Goal: Task Accomplishment & Management: Use online tool/utility

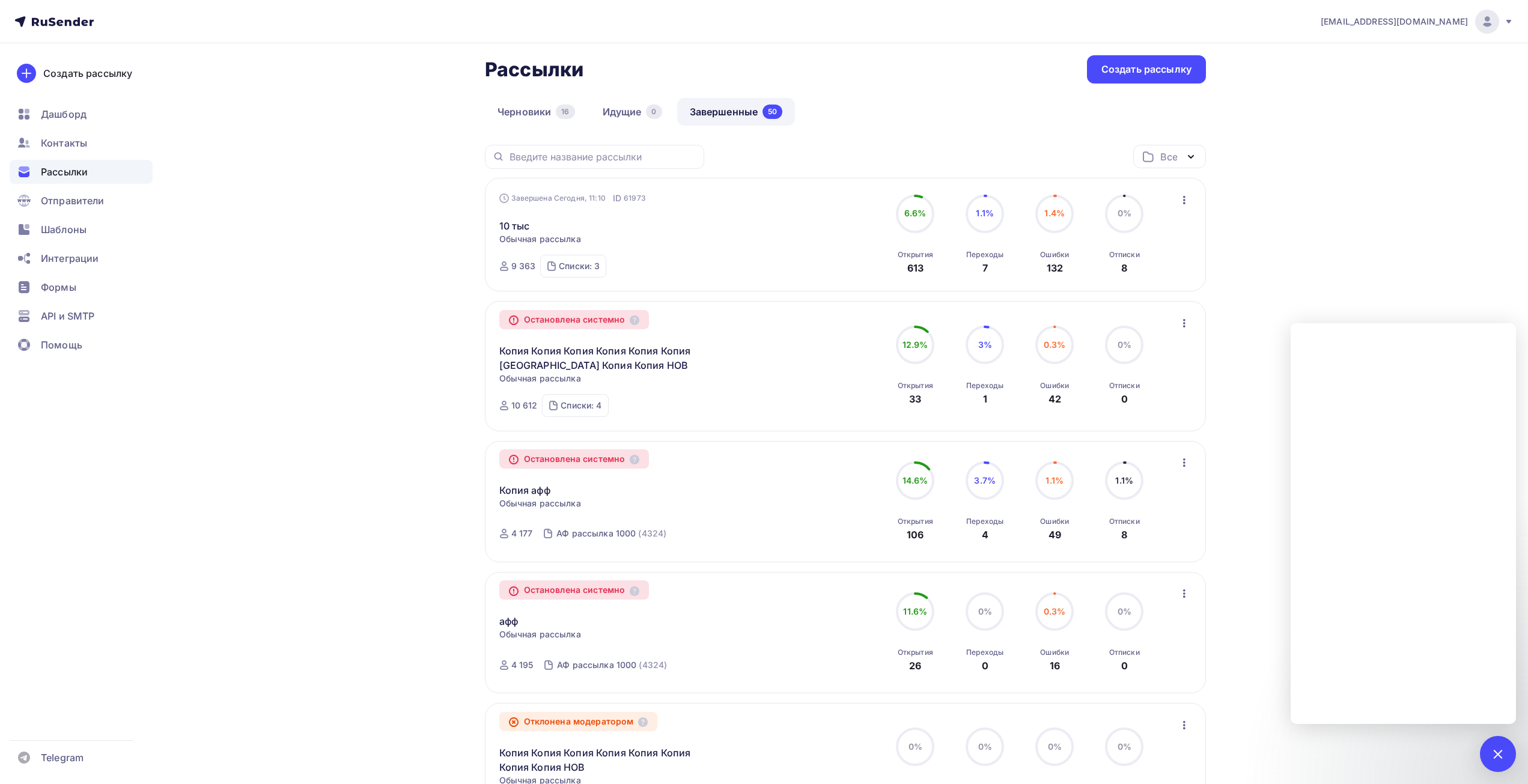
scroll to position [60, 0]
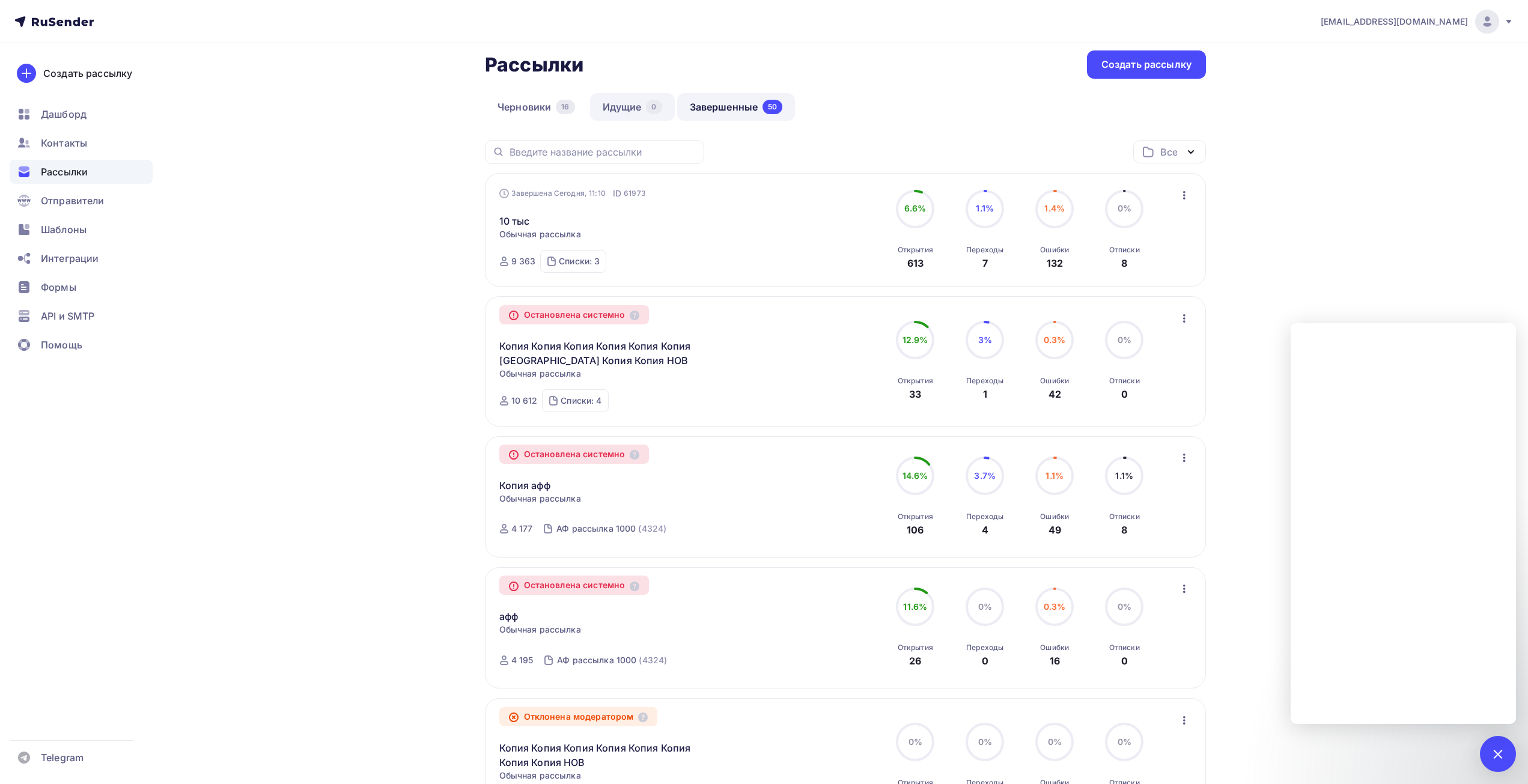
click at [636, 110] on link "Идущие 0" at bounding box center [632, 106] width 85 height 27
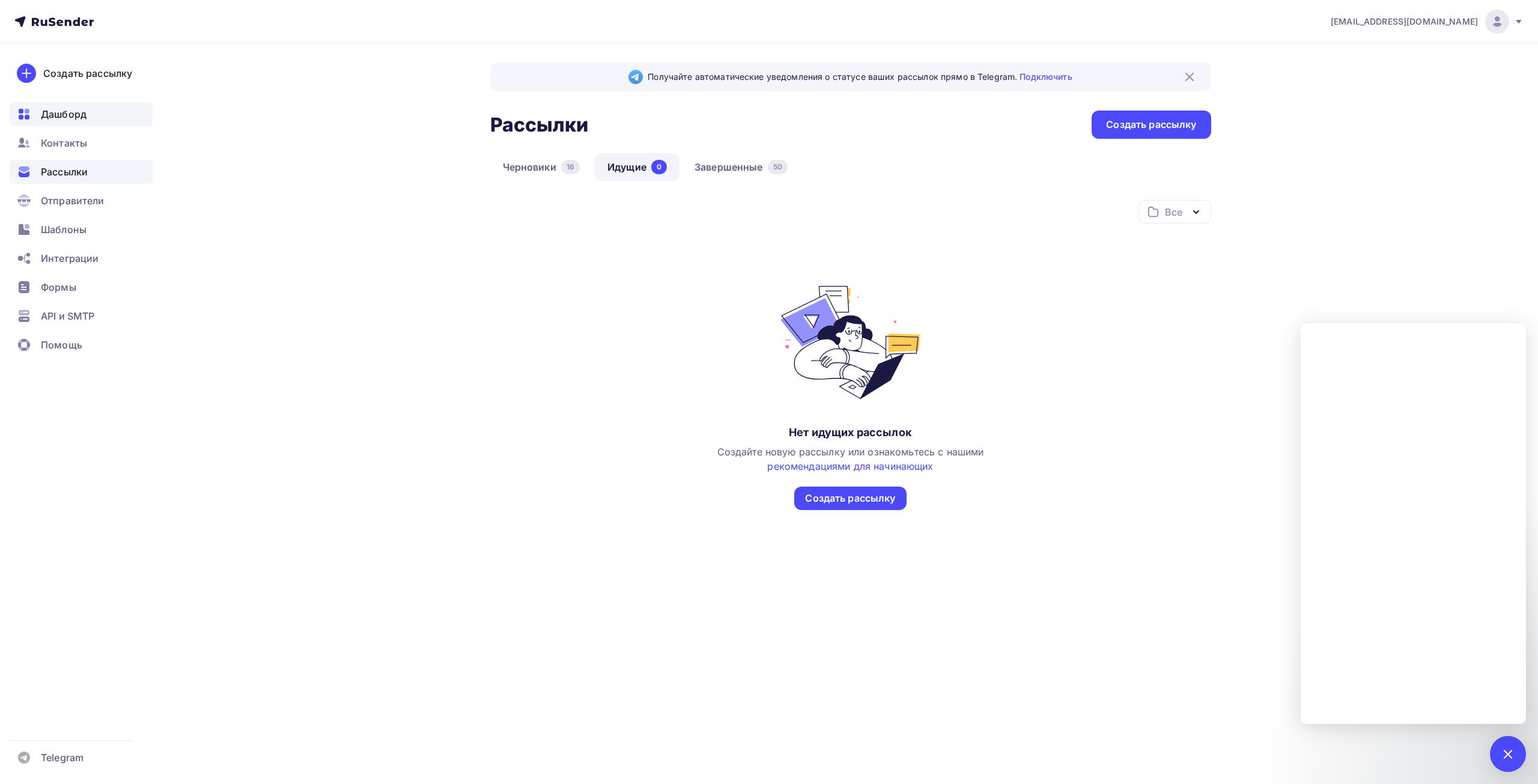
click at [52, 117] on span "Дашборд" at bounding box center [63, 114] width 46 height 15
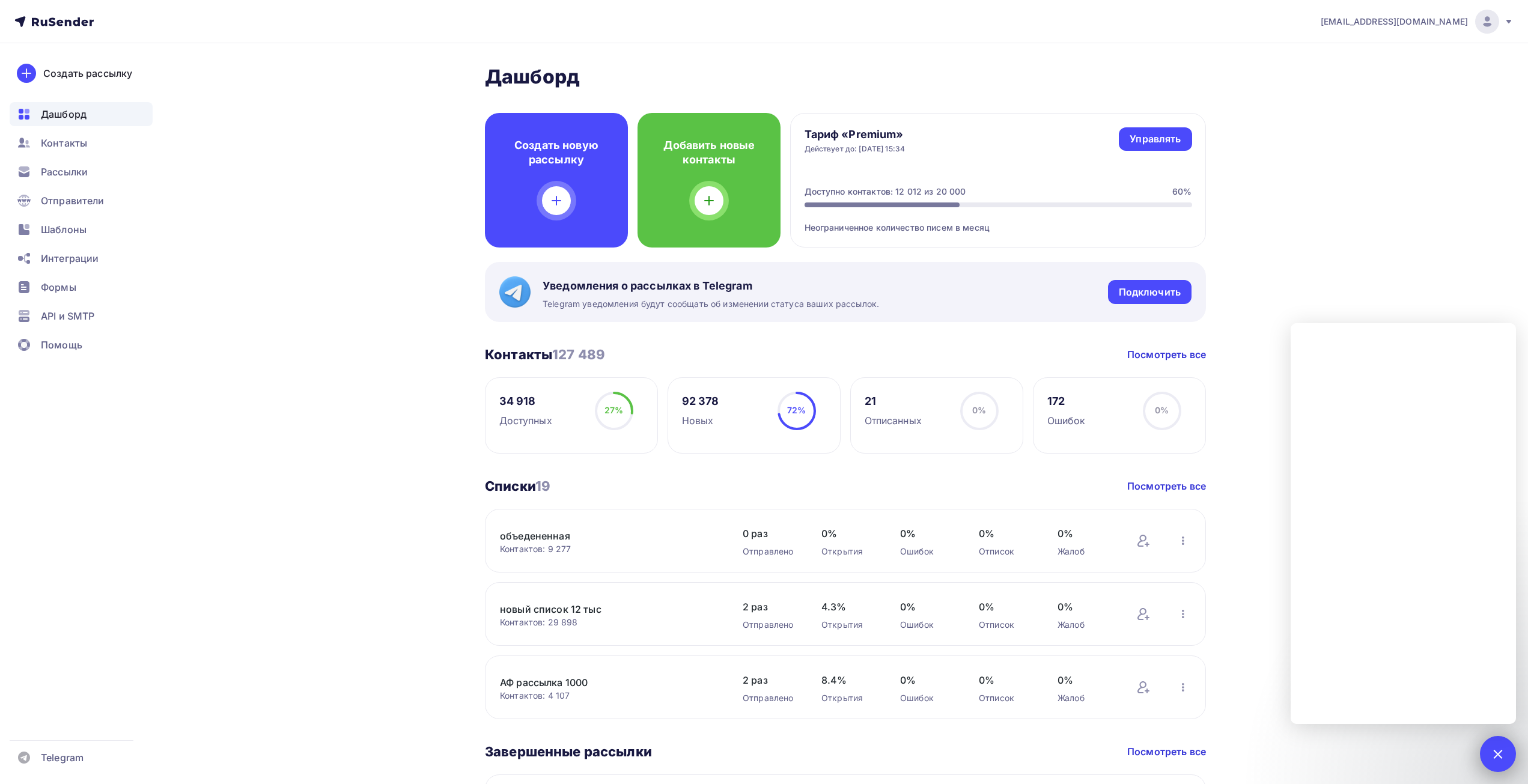
click at [1495, 753] on div at bounding box center [1497, 754] width 17 height 17
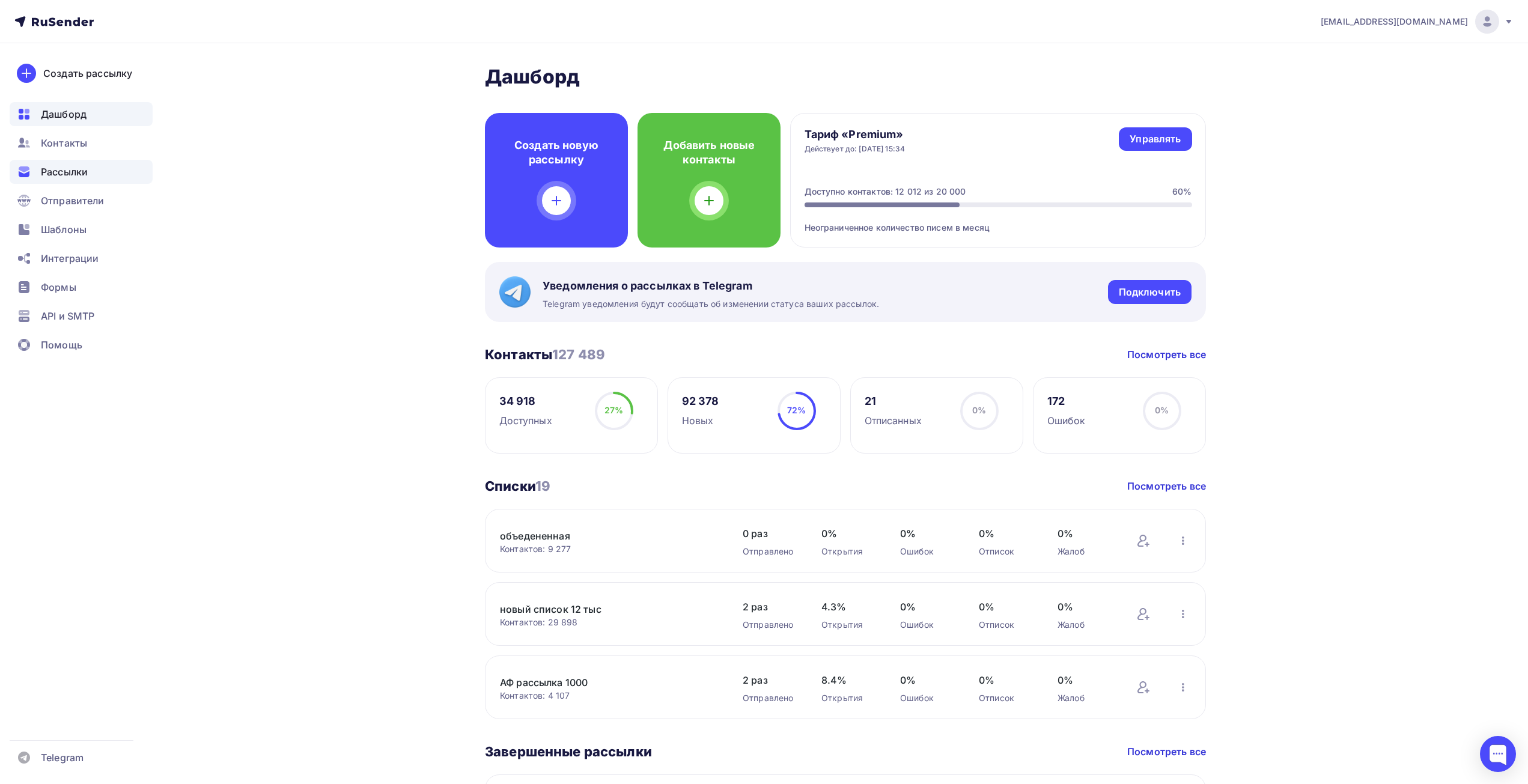
click at [85, 160] on div "Рассылки" at bounding box center [81, 172] width 143 height 24
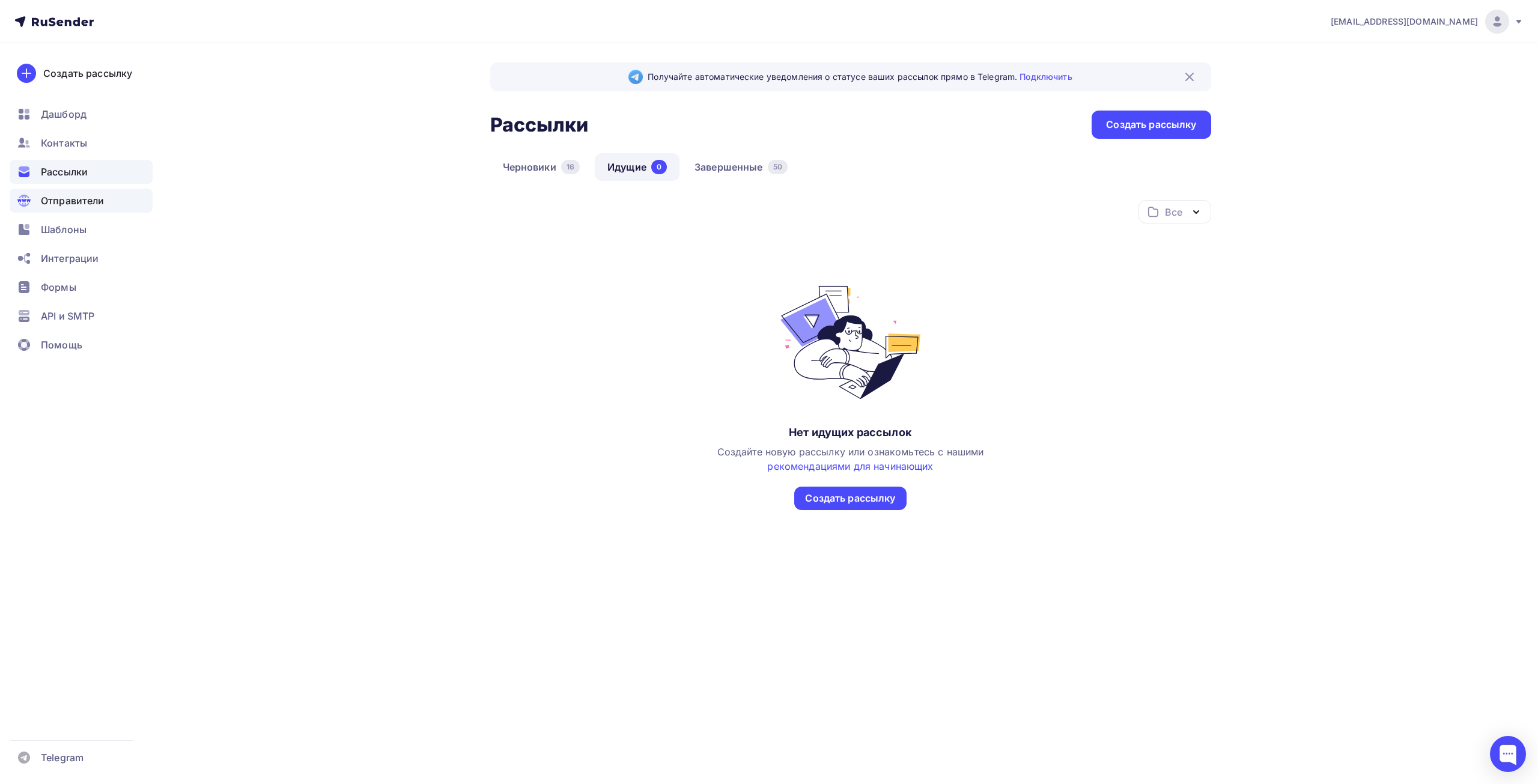
click at [71, 190] on div "Отправители" at bounding box center [81, 200] width 143 height 24
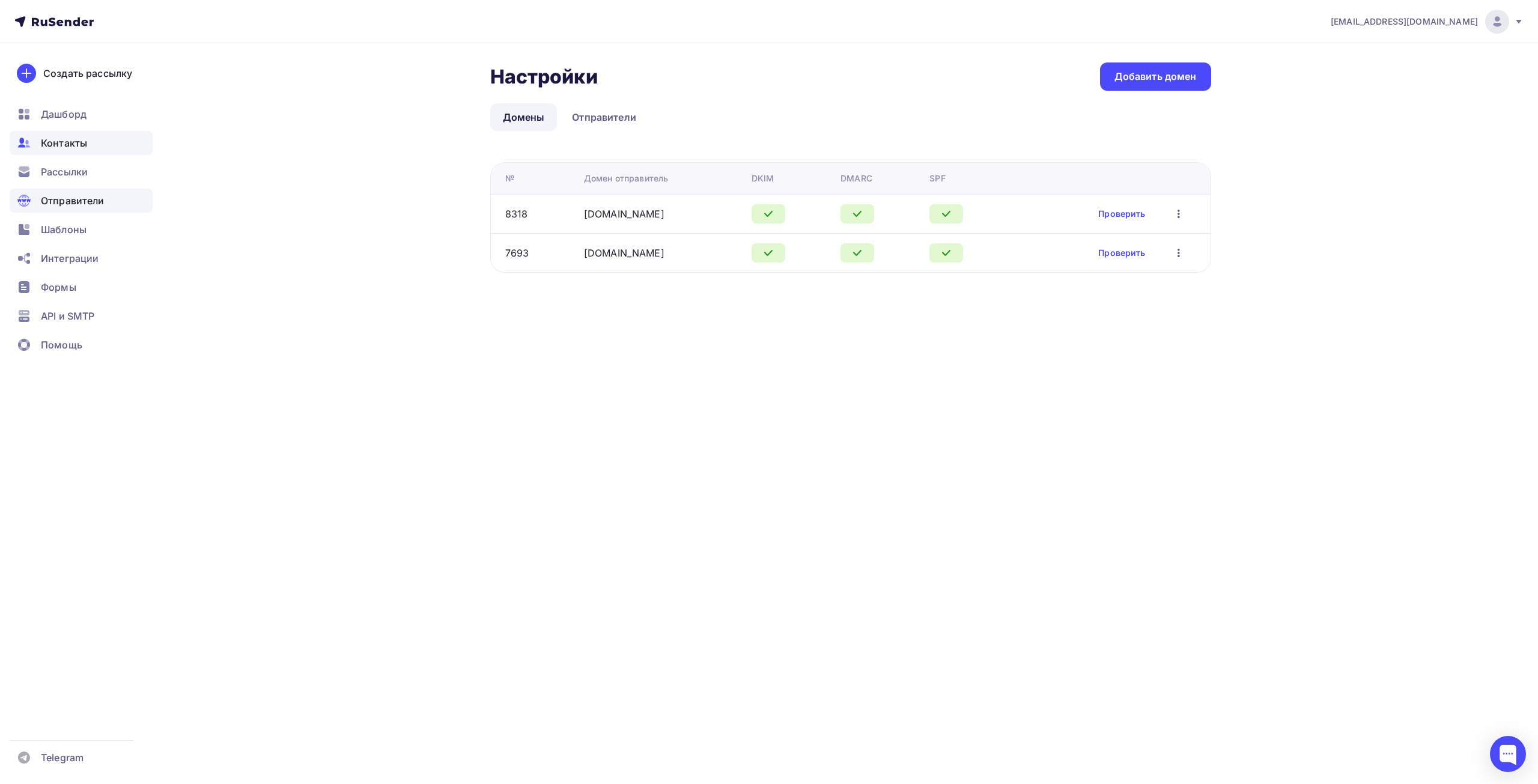
click at [83, 143] on span "Контакты" at bounding box center [63, 142] width 46 height 15
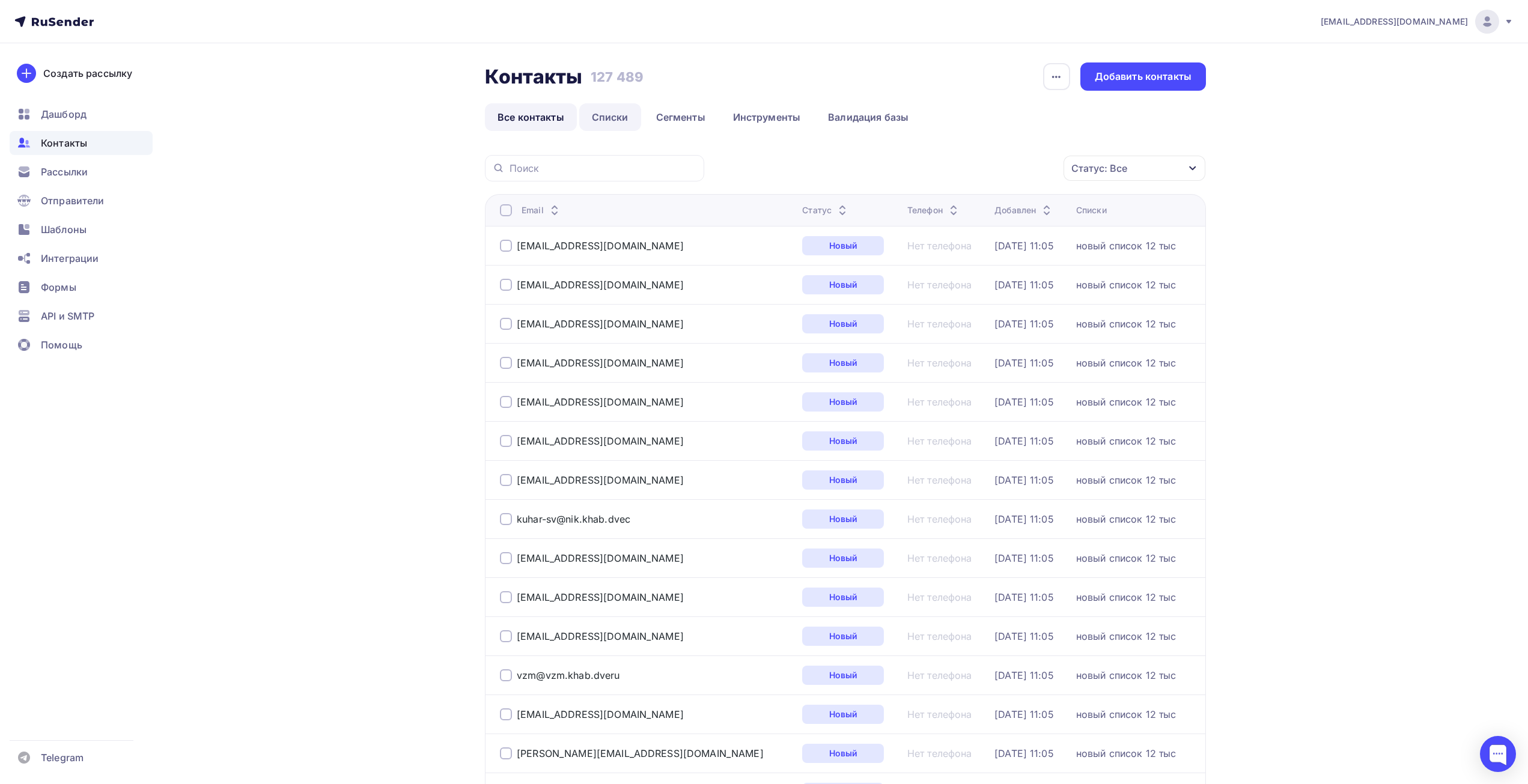
click at [607, 122] on link "Списки" at bounding box center [609, 117] width 61 height 27
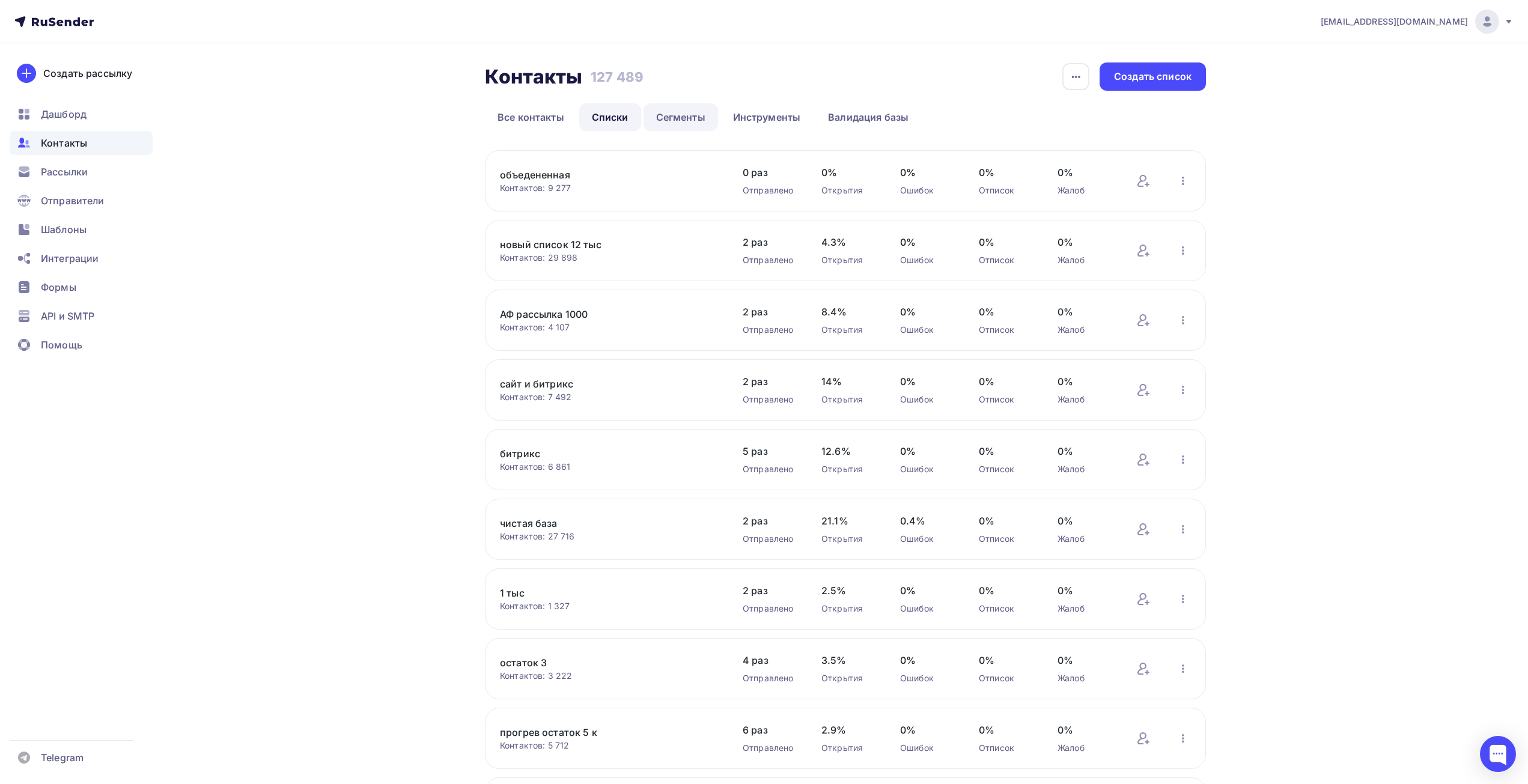
click at [689, 117] on link "Сегменты" at bounding box center [681, 117] width 74 height 27
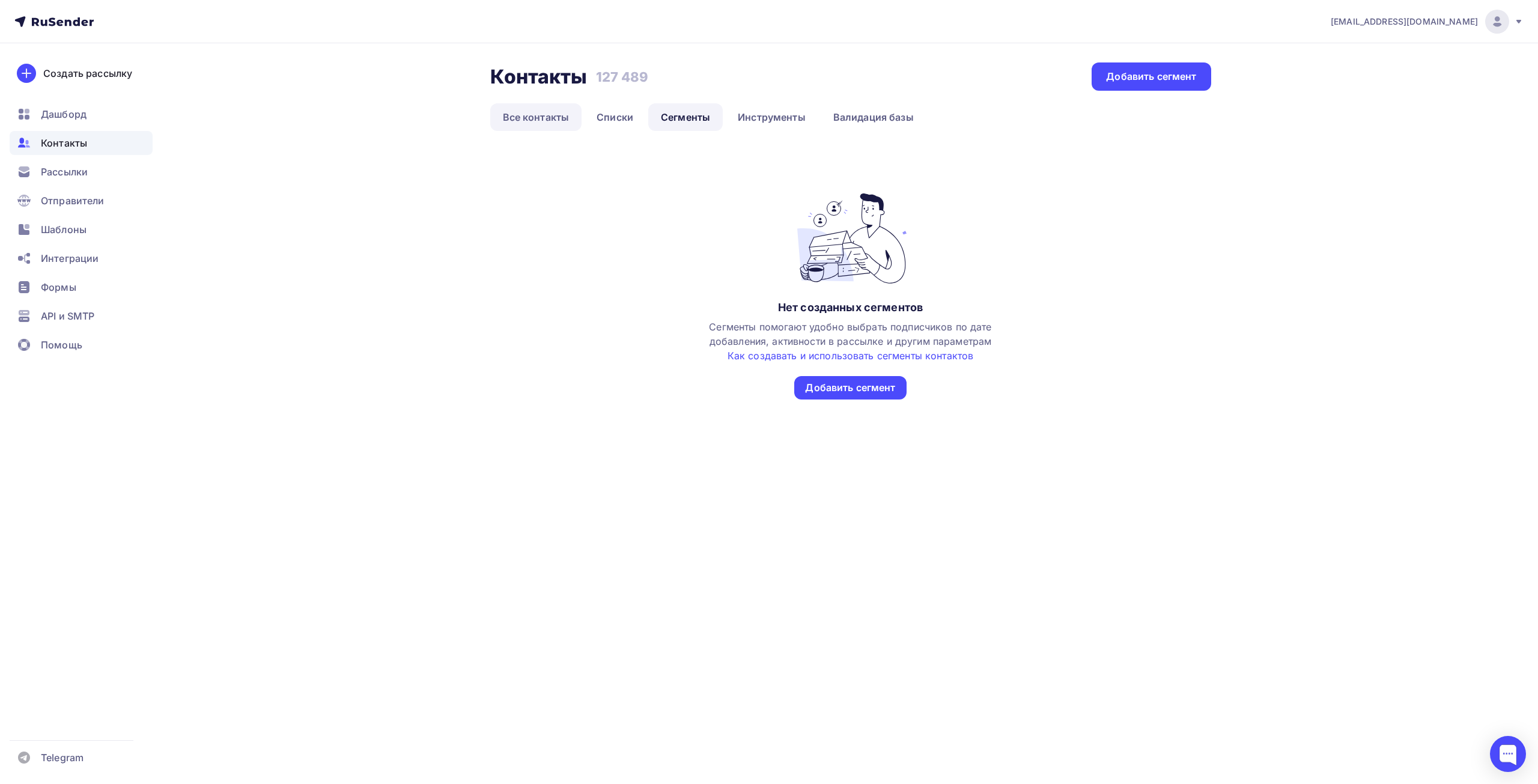
click at [493, 118] on link "Все контакты" at bounding box center [536, 117] width 92 height 27
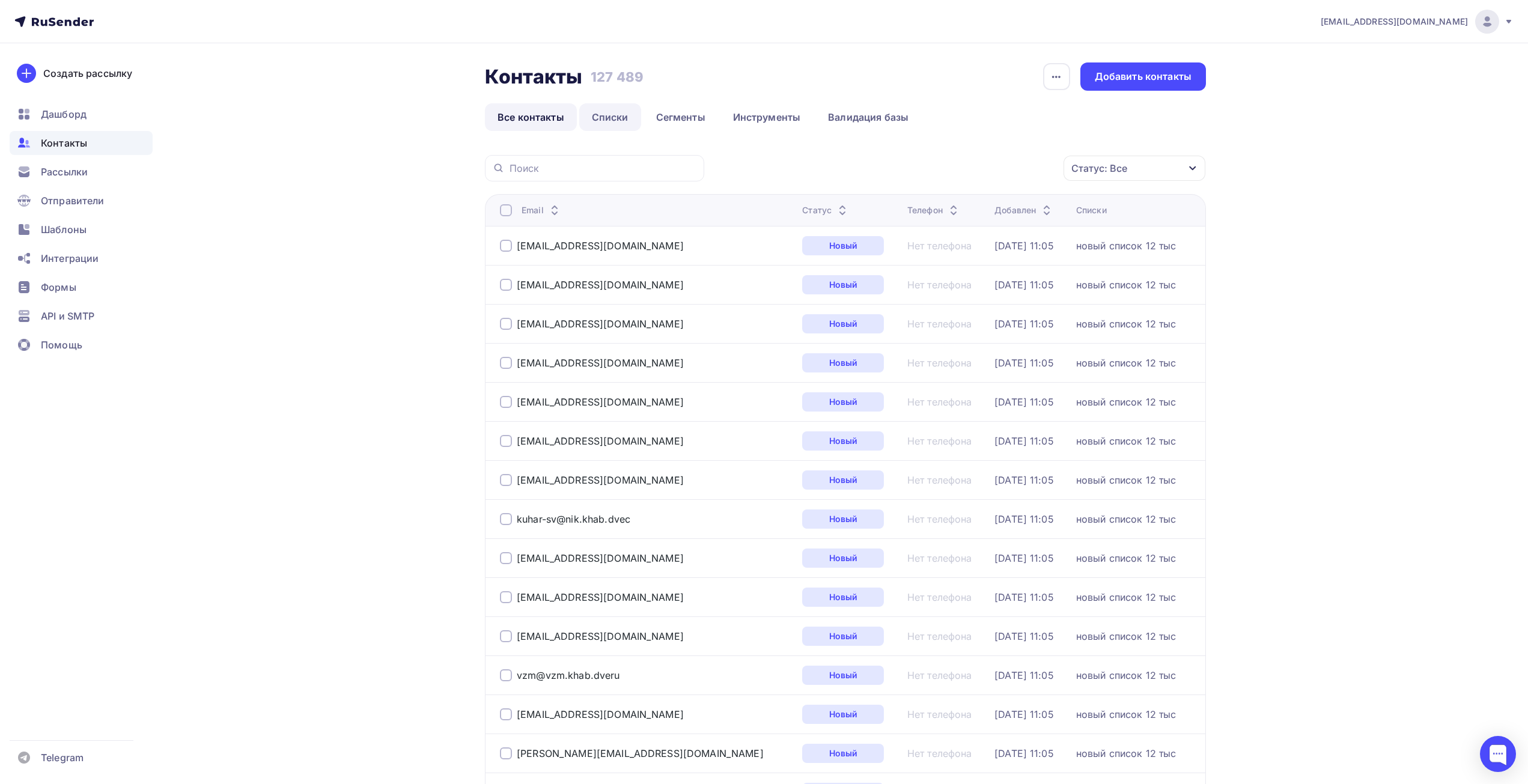
click at [606, 119] on link "Списки" at bounding box center [609, 117] width 61 height 27
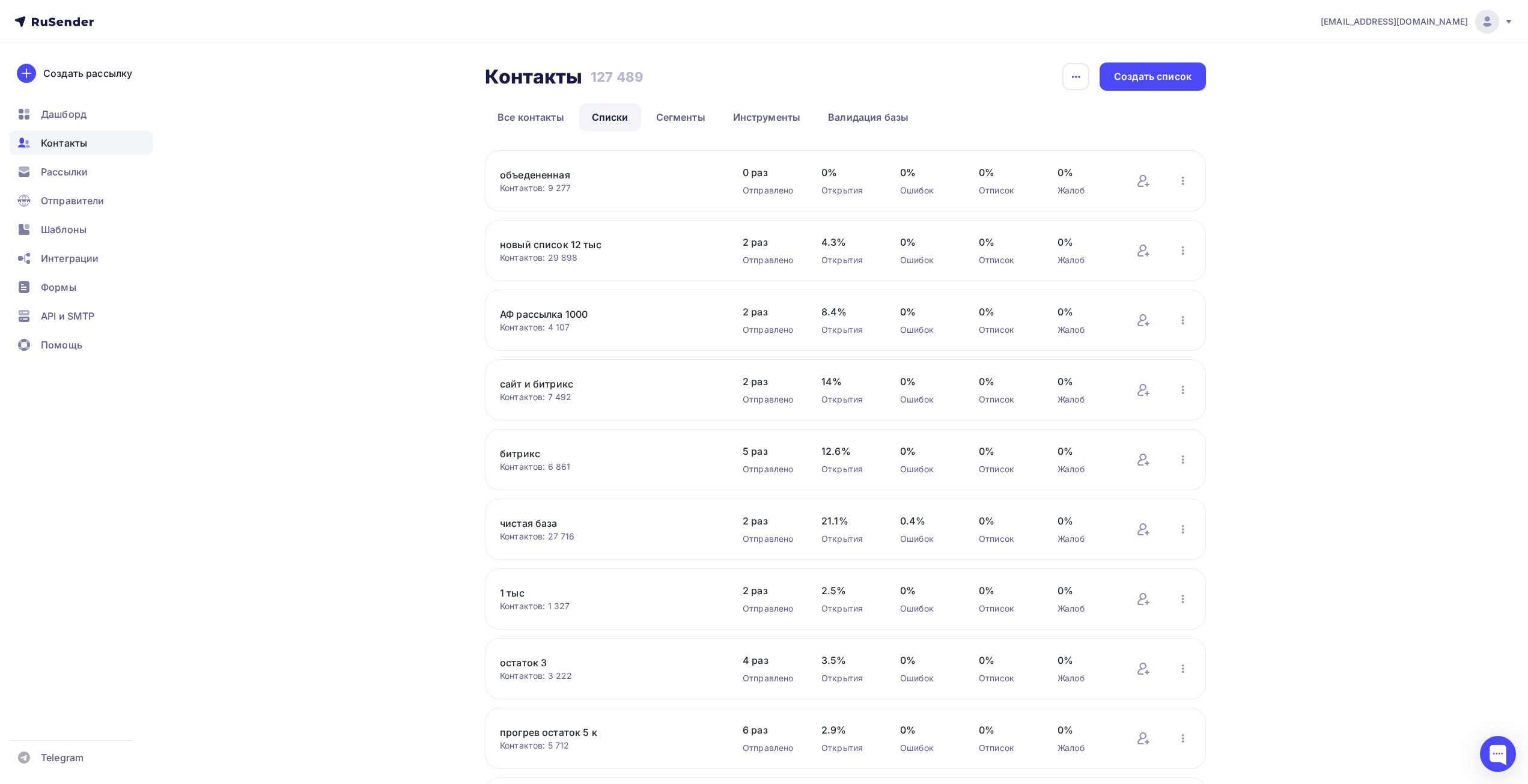
click at [764, 388] on span "2 раз" at bounding box center [769, 381] width 55 height 15
click at [46, 173] on span "Рассылки" at bounding box center [64, 172] width 47 height 15
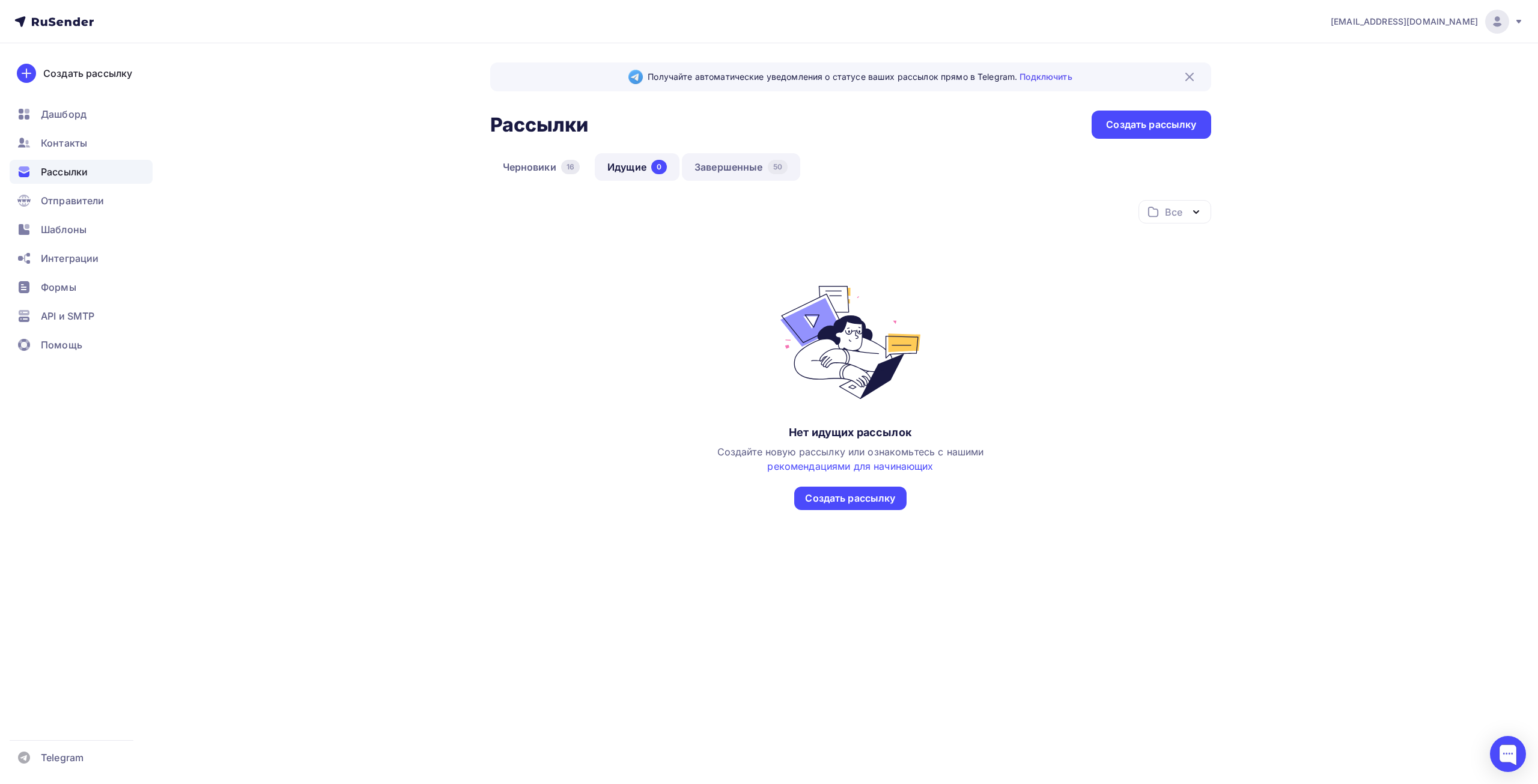
click at [764, 164] on link "Завершенные 50" at bounding box center [740, 167] width 118 height 27
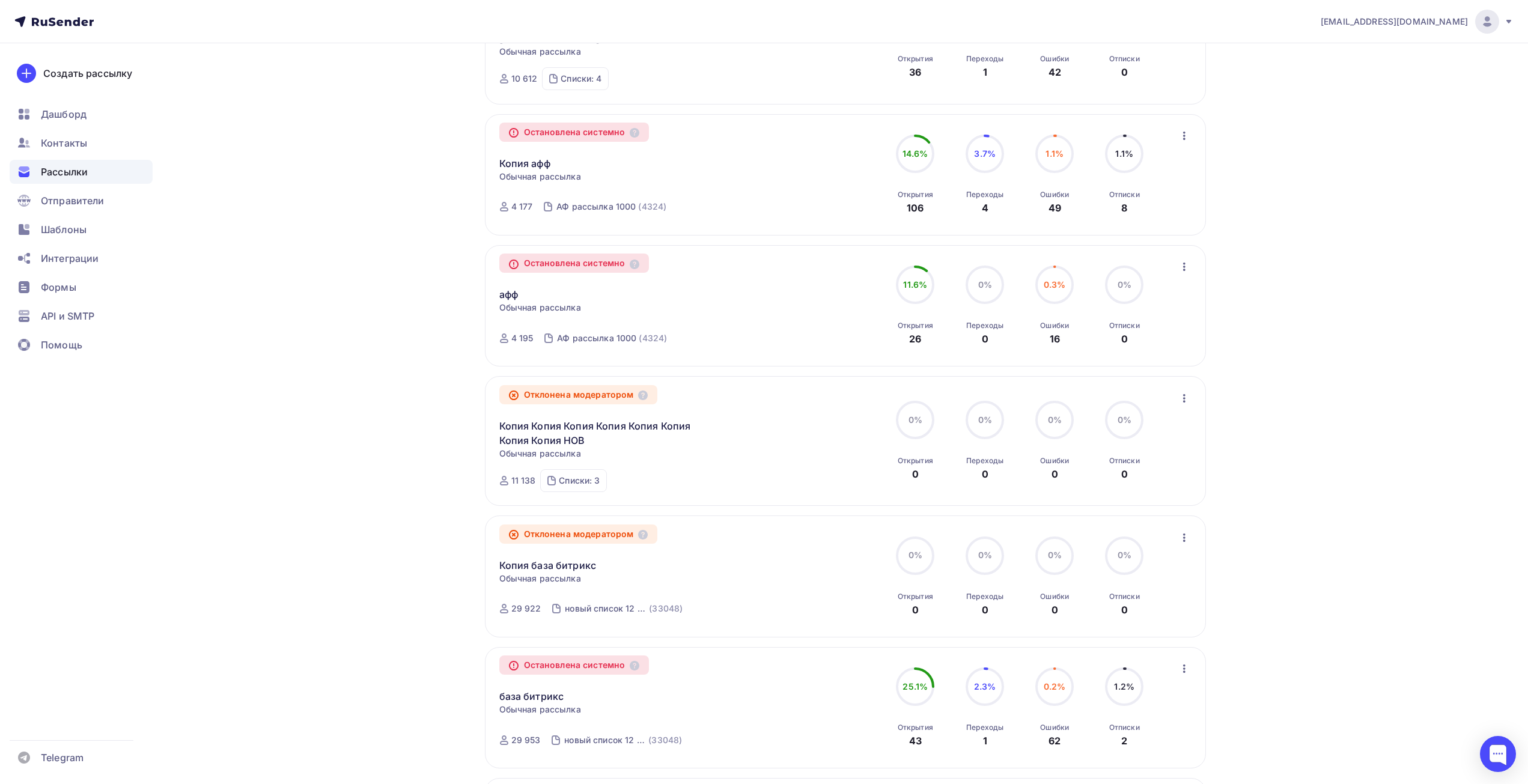
scroll to position [420, 0]
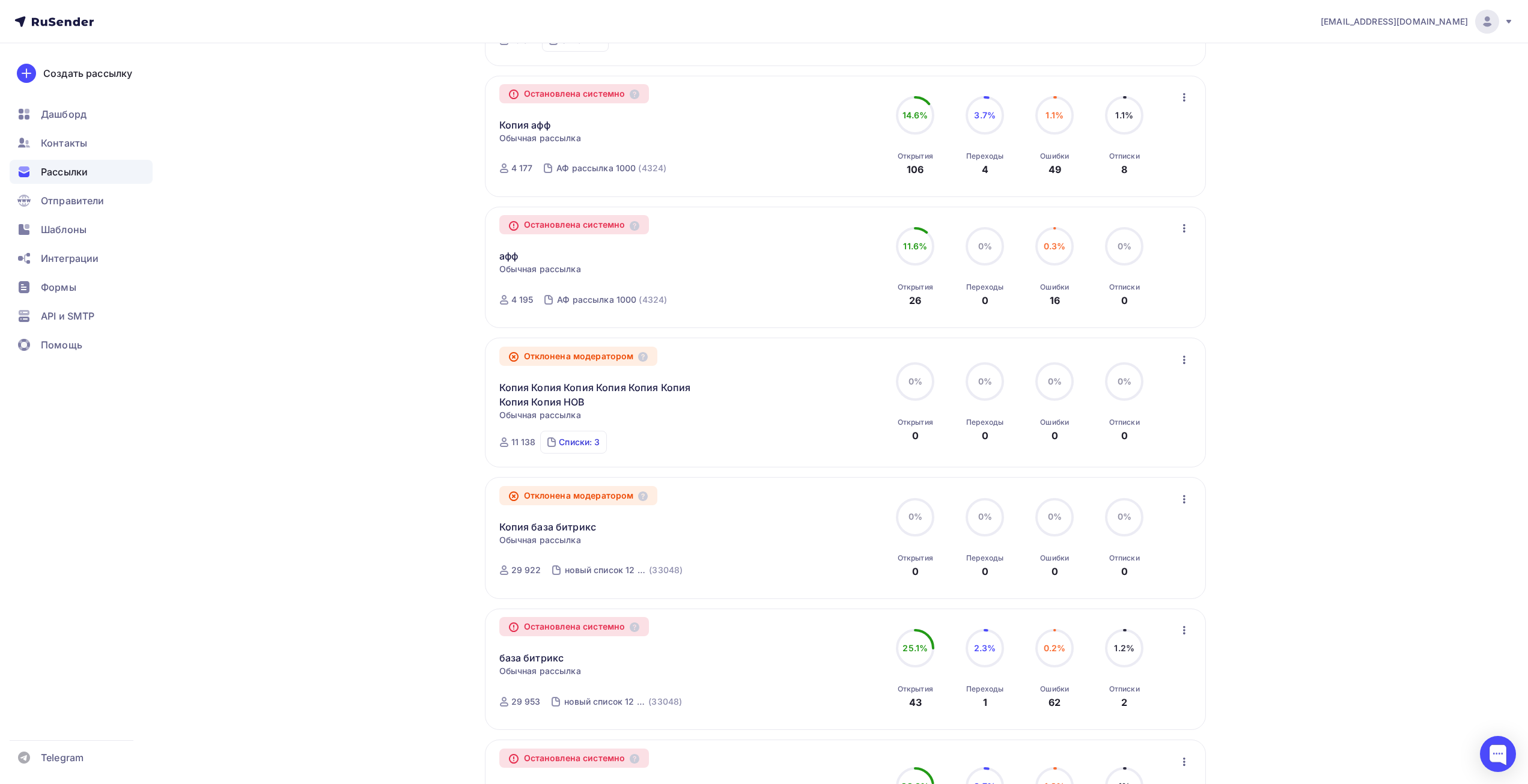
click at [579, 440] on div "Списки: 3" at bounding box center [579, 442] width 41 height 12
click at [483, 452] on div "Получайте автоматические уведомления о статусе ваших рассылок прямо в Telegram.…" at bounding box center [764, 463] width 985 height 1681
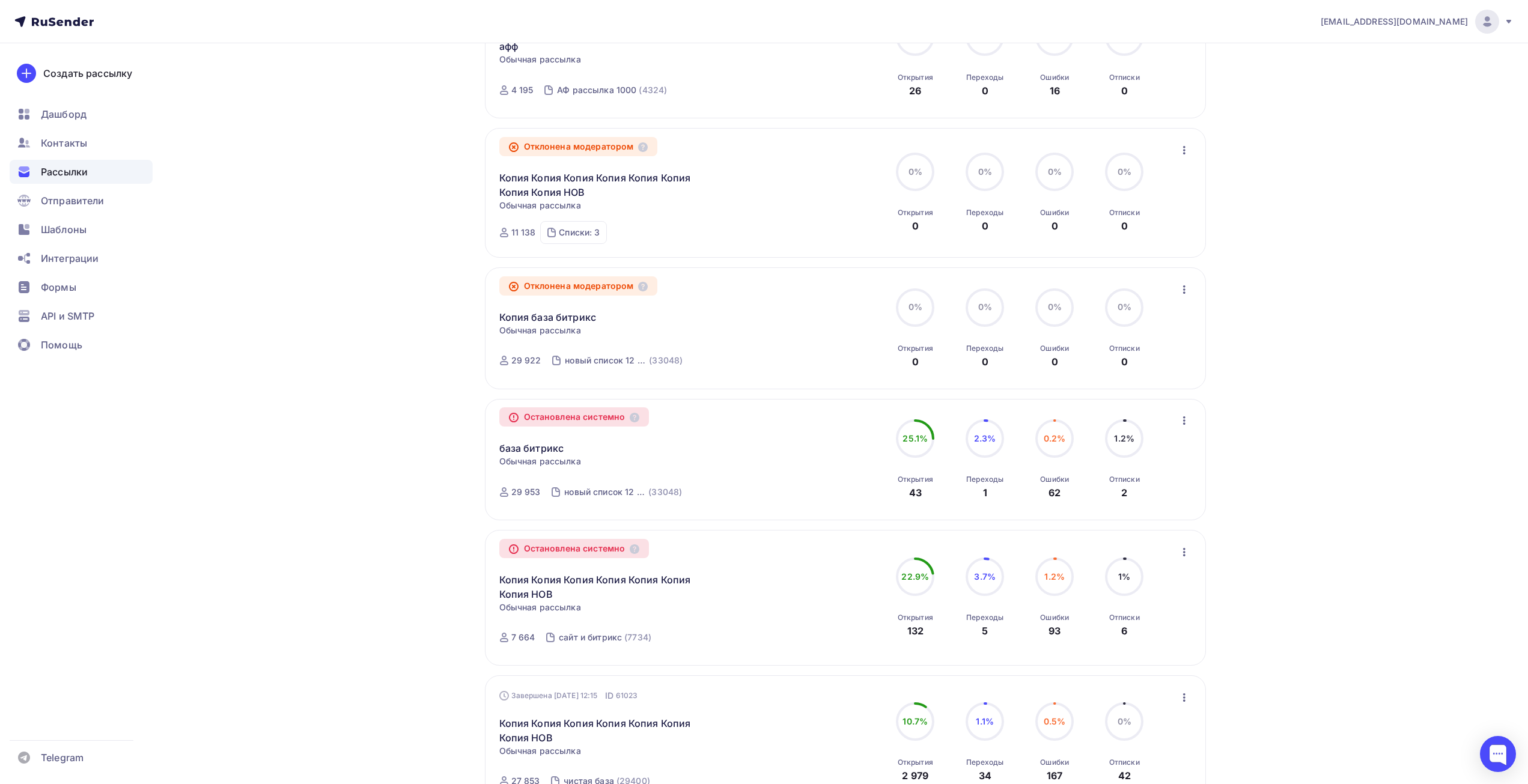
scroll to position [721, 0]
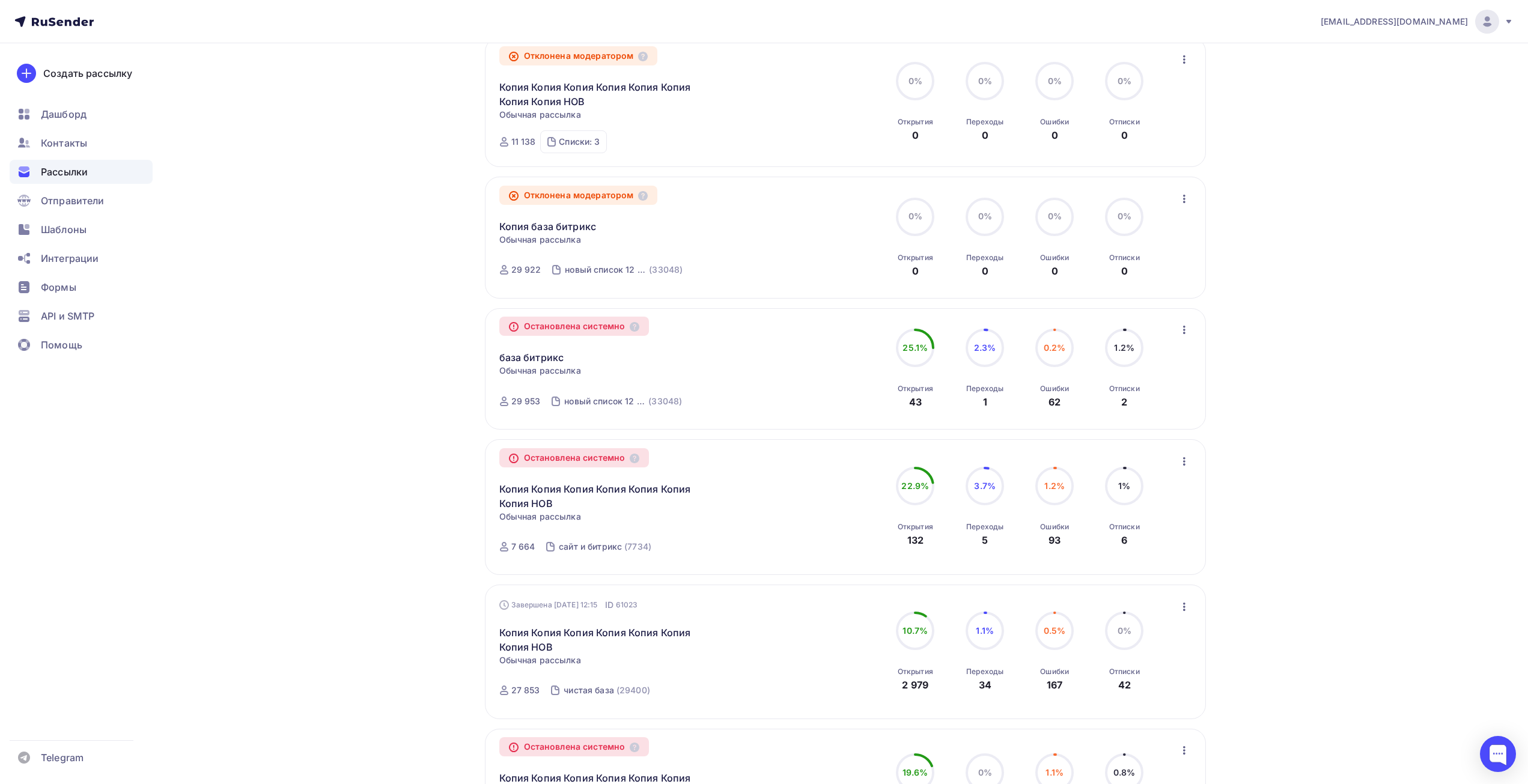
click at [566, 535] on div "сайт и битрикс (7734)" at bounding box center [599, 547] width 119 height 29
click at [552, 460] on div "Остановлена системно" at bounding box center [574, 458] width 150 height 20
click at [640, 457] on icon at bounding box center [635, 458] width 10 height 10
click at [472, 513] on div "Получайте автоматические уведомления о статусе ваших рассылок прямо в Telegram.…" at bounding box center [764, 163] width 985 height 1681
click at [541, 488] on link "Копия Копия Копия Копия Копия Копия Копия НОВ" at bounding box center [602, 496] width 206 height 29
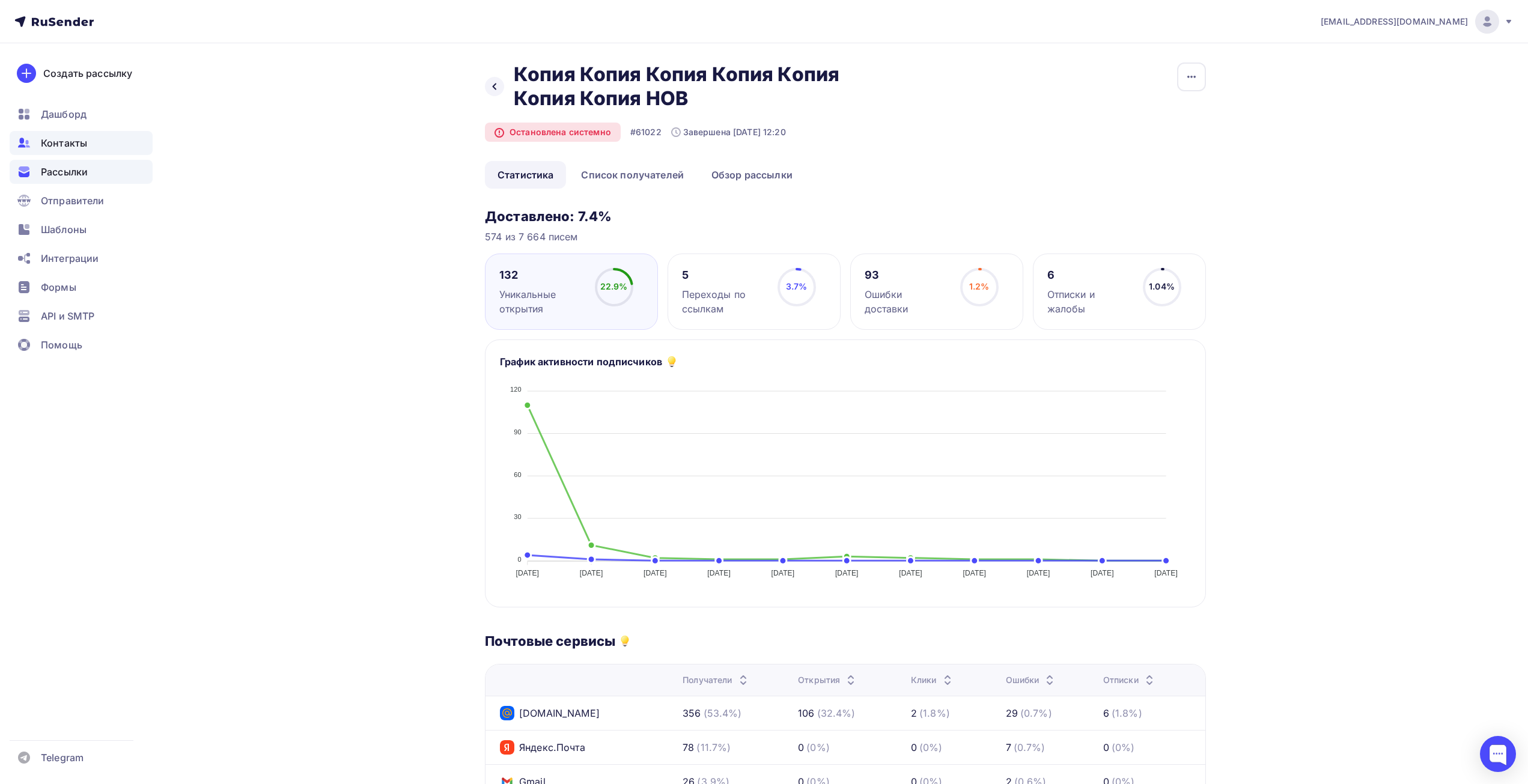
click at [63, 144] on span "Контакты" at bounding box center [63, 142] width 46 height 15
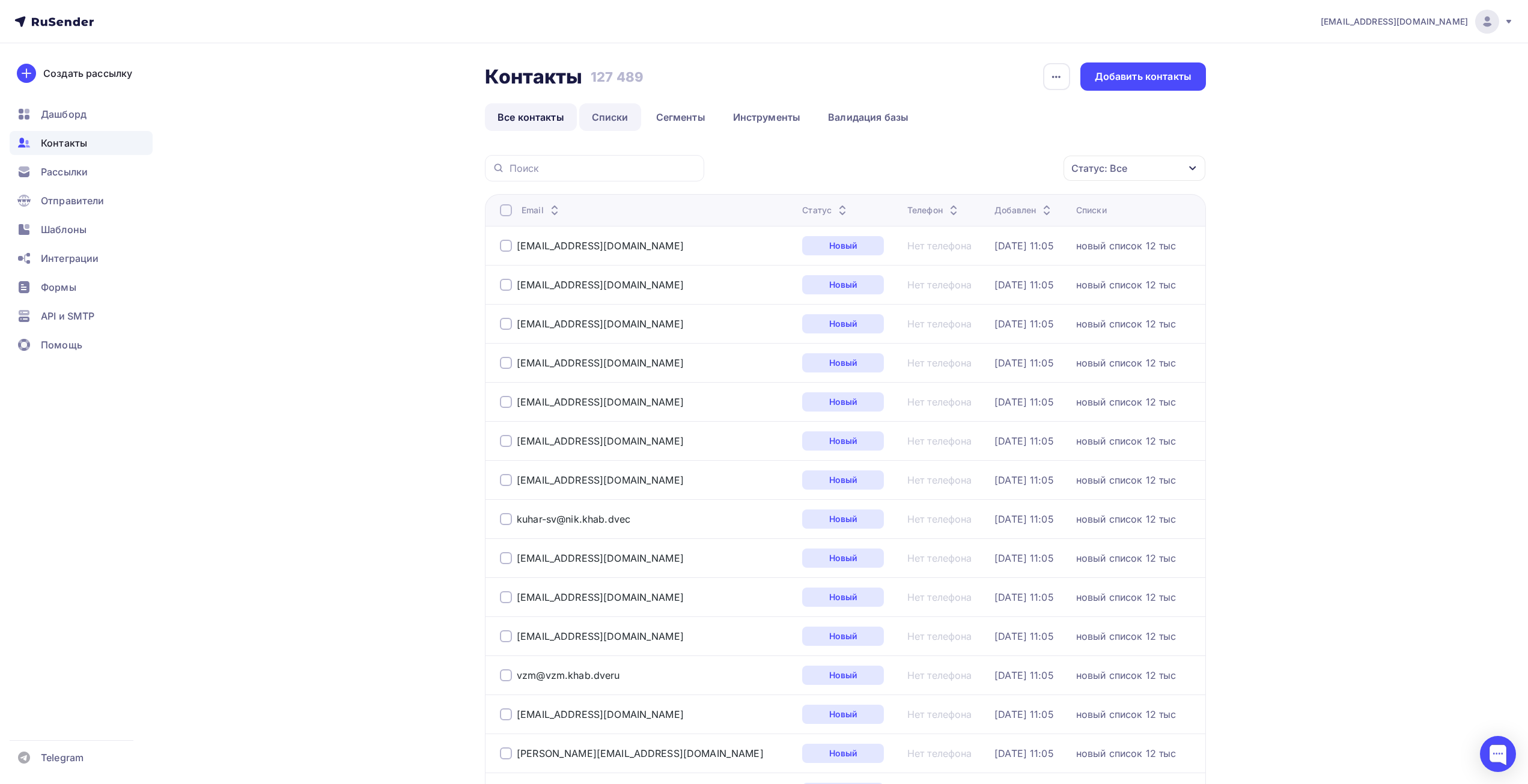
click at [624, 111] on link "Списки" at bounding box center [609, 117] width 61 height 27
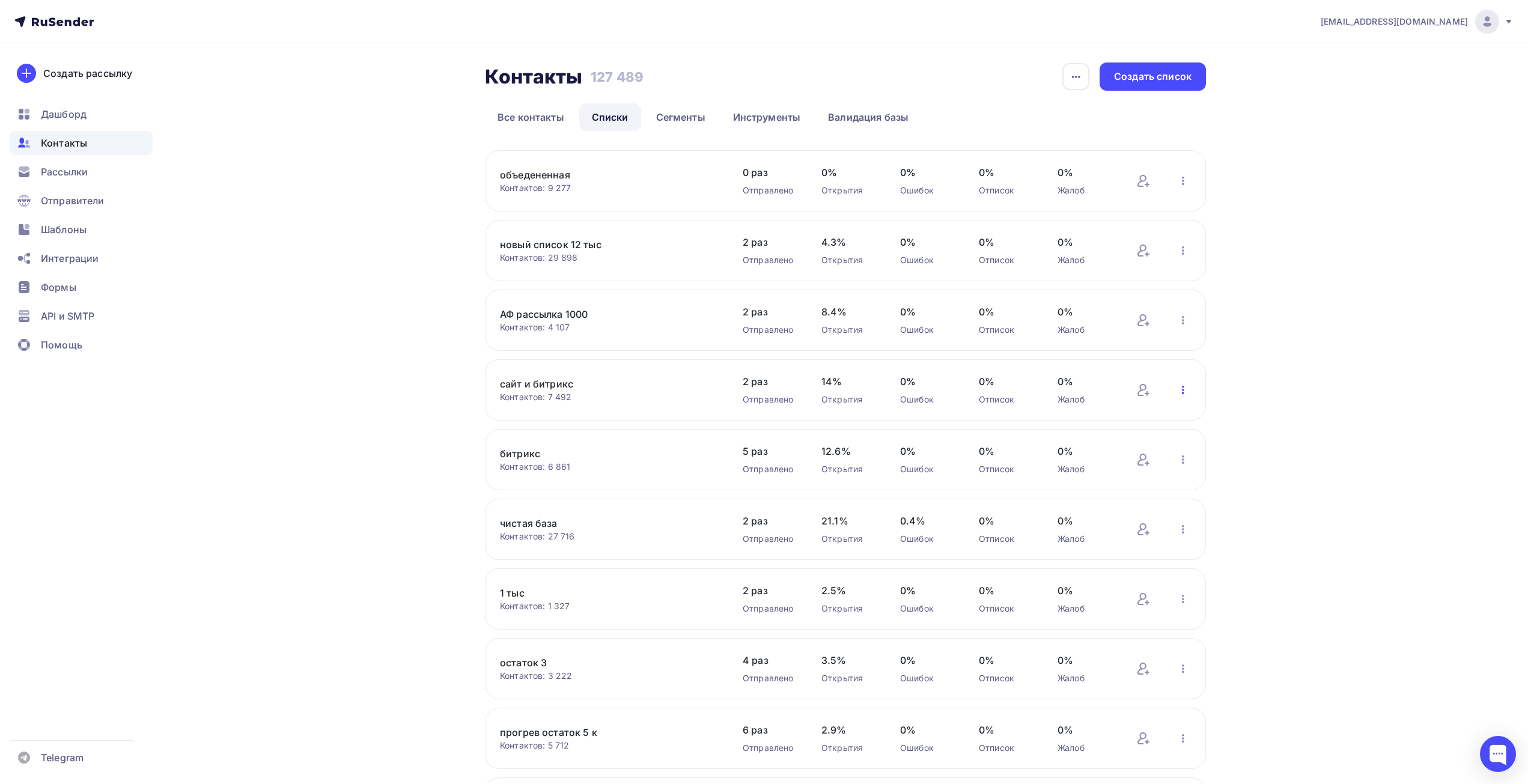
click at [1185, 387] on icon "button" at bounding box center [1183, 389] width 15 height 15
click at [1088, 537] on div "Актуализация контактов" at bounding box center [1104, 539] width 169 height 20
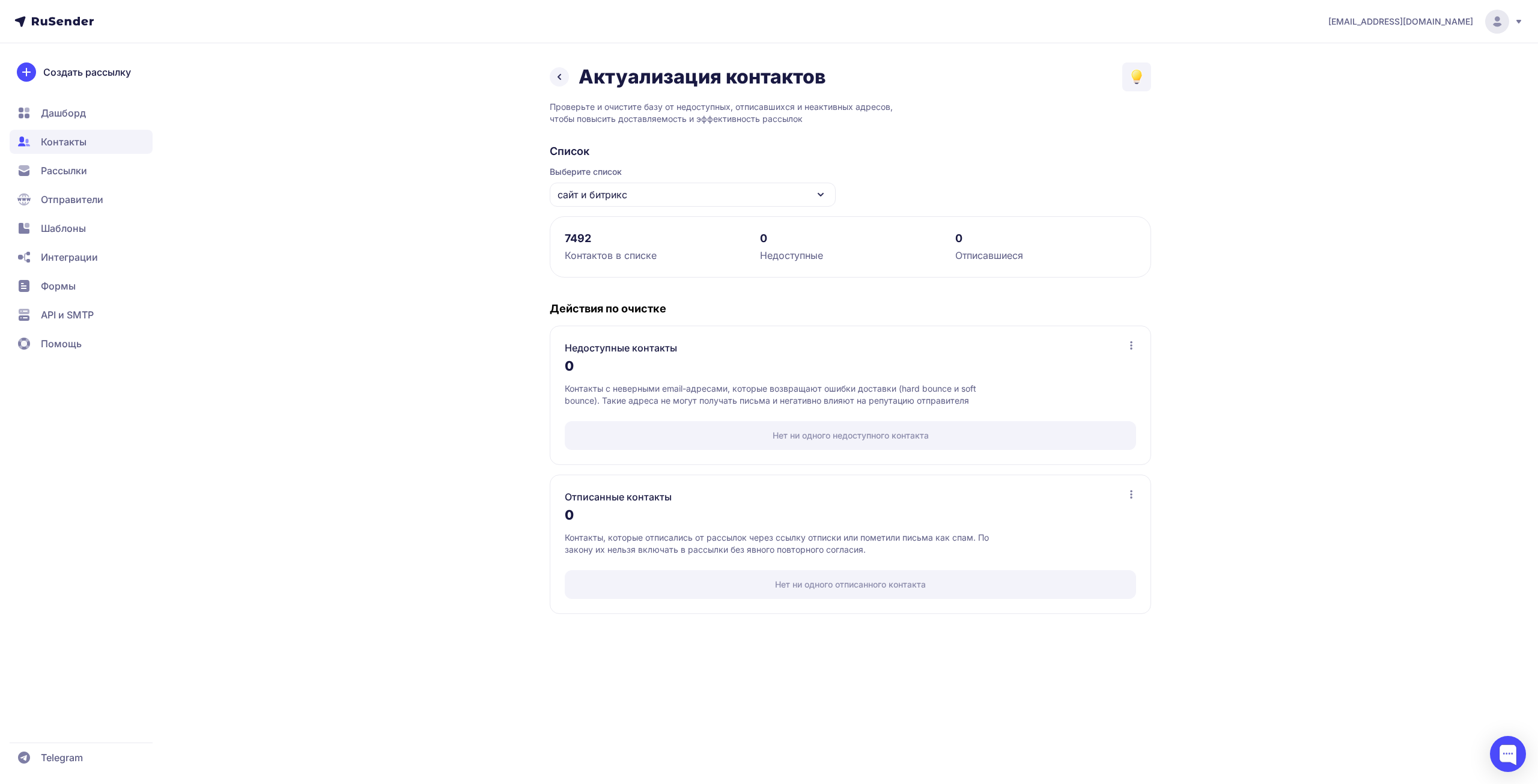
click at [562, 83] on icon at bounding box center [559, 76] width 15 height 15
